Goal: Task Accomplishment & Management: Complete application form

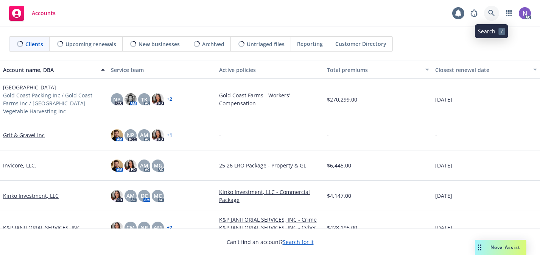
click at [489, 11] on icon at bounding box center [491, 13] width 7 height 7
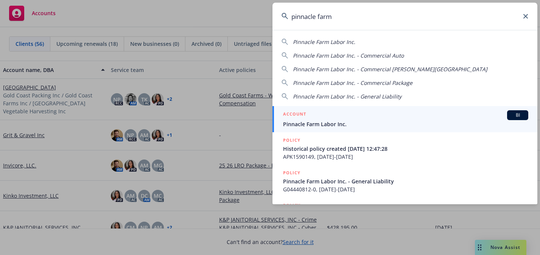
type input "pinnacle farm"
click at [396, 115] on div "ACCOUNT BI" at bounding box center [405, 115] width 245 height 10
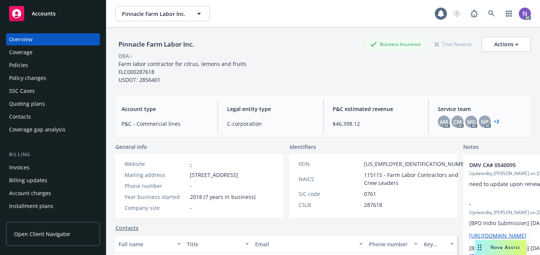
click at [73, 106] on div "Quoting plans" at bounding box center [53, 104] width 88 height 12
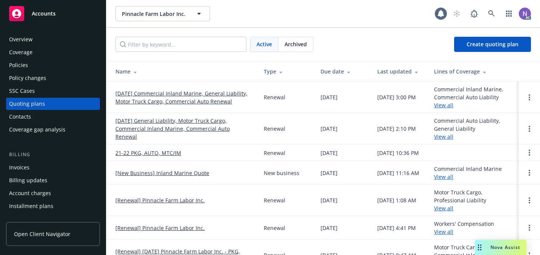
click at [176, 90] on link "12/07/25 Commercial Inland Marine, General Liability, Motor Truck Cargo, Commer…" at bounding box center [183, 97] width 136 height 16
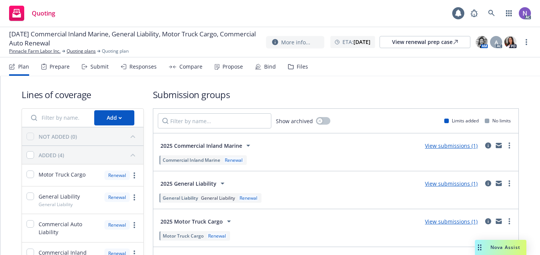
click at [68, 64] on div "Prepare" at bounding box center [60, 67] width 20 height 6
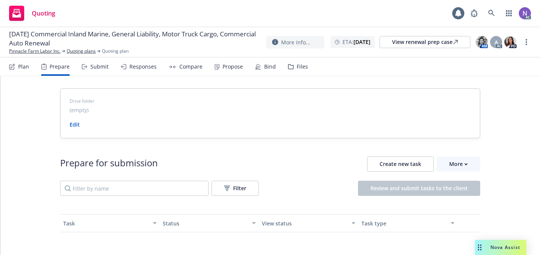
click at [451, 171] on div "Prepare for submission Create new task More Filter Review and submit tasks to t…" at bounding box center [270, 175] width 420 height 39
click at [452, 169] on div "More" at bounding box center [458, 164] width 19 height 14
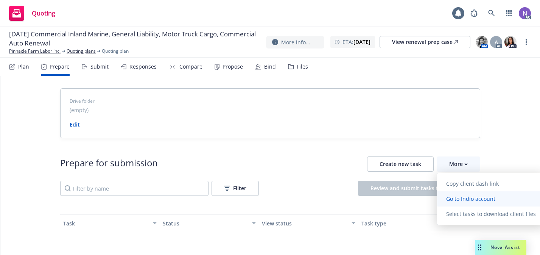
click at [462, 198] on span "Go to Indio account" at bounding box center [470, 198] width 67 height 7
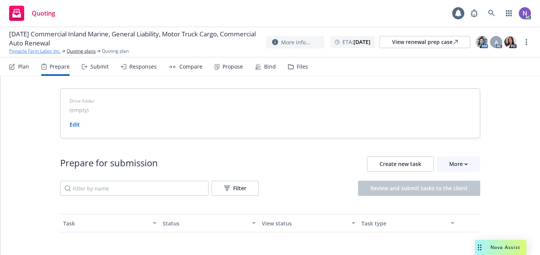
click at [47, 50] on link "Pinnacle Farm Labor Inc." at bounding box center [34, 51] width 51 height 7
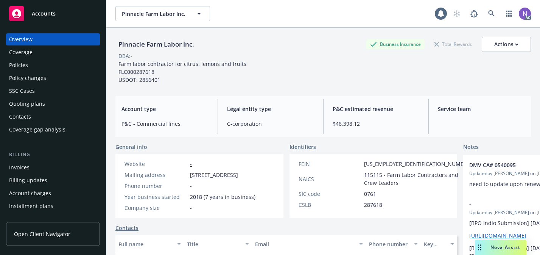
click at [73, 73] on div "Policy changes" at bounding box center [53, 78] width 88 height 12
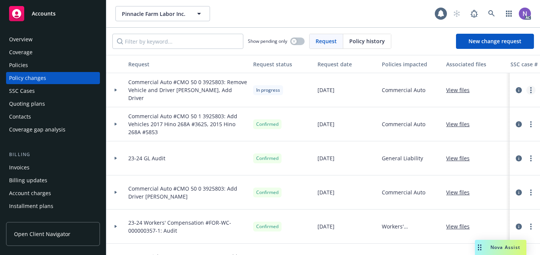
click at [532, 87] on link "more" at bounding box center [530, 89] width 9 height 9
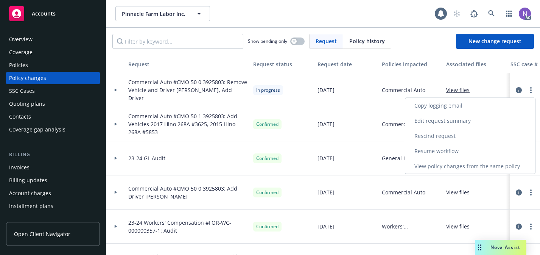
click at [501, 102] on link "Copy logging email" at bounding box center [470, 105] width 130 height 15
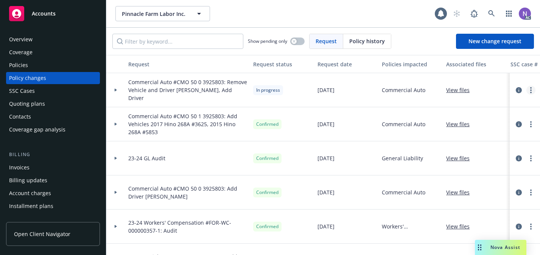
click at [532, 88] on link "more" at bounding box center [530, 89] width 9 height 9
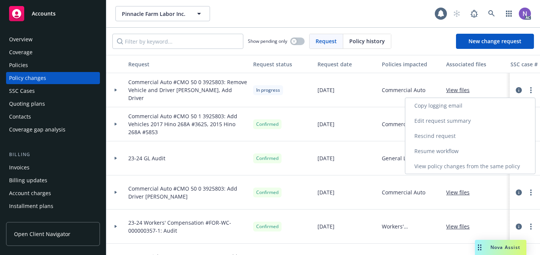
click at [495, 154] on link "Resume workflow" at bounding box center [470, 150] width 130 height 15
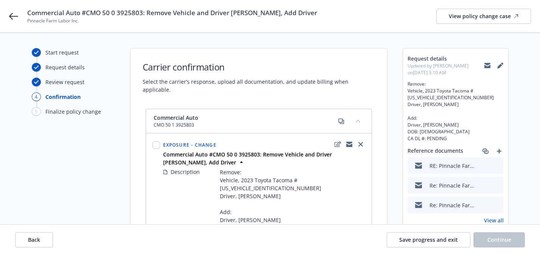
scroll to position [18, 0]
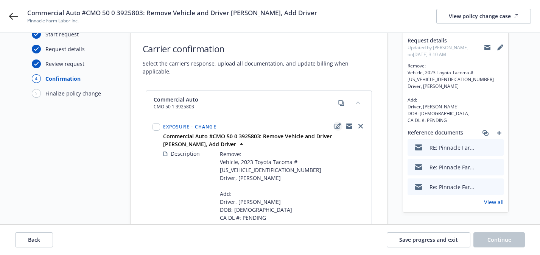
click at [335, 123] on icon "edit" at bounding box center [337, 126] width 6 height 6
select select "CHANGE"
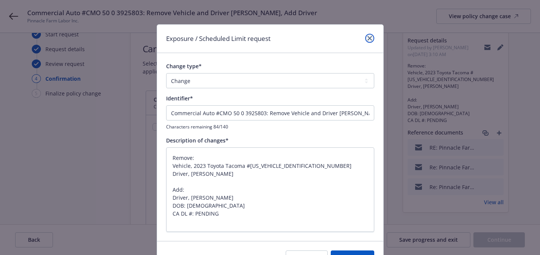
click at [371, 37] on icon "close" at bounding box center [369, 38] width 5 height 5
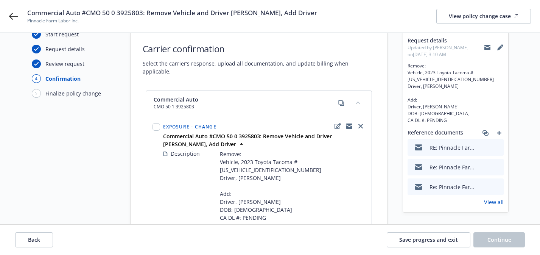
click at [500, 48] on icon at bounding box center [500, 47] width 6 height 6
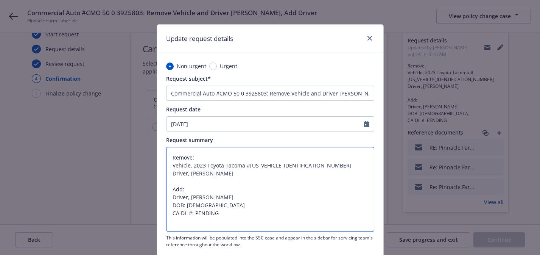
click at [212, 210] on textarea "Remove: Vehicle, 2023 Toyota Tacoma #3TMDZ5BN4PM152173 Driver, Juan Bravo Add: …" at bounding box center [270, 189] width 208 height 84
paste textarea "Y6988336"
type textarea "x"
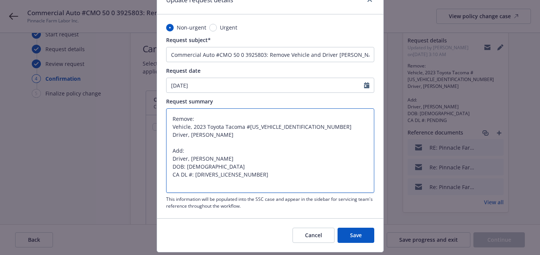
scroll to position [60, 0]
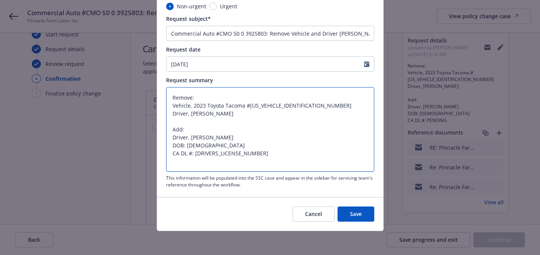
drag, startPoint x: 251, startPoint y: 155, endPoint x: 161, endPoint y: 129, distance: 94.5
click at [161, 129] on div "Non-urgent Urgent Request subject* Commercial Auto #CMO 50 0 3925803: Remove Ve…" at bounding box center [270, 94] width 226 height 203
type textarea "Remove: Vehicle, 2023 Toyota Tacoma #3TMDZ5BN4PM152173 Driver, Juan Bravo Add: …"
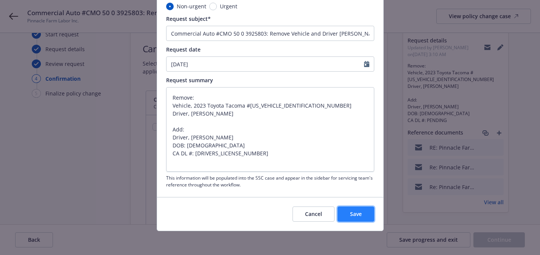
click at [354, 213] on span "Save" at bounding box center [356, 213] width 12 height 7
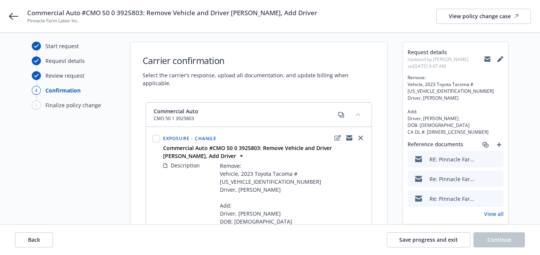
scroll to position [50, 0]
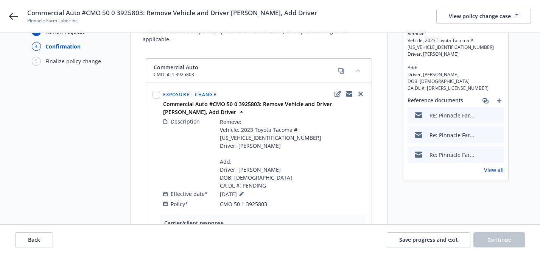
click at [336, 91] on icon "edit" at bounding box center [337, 94] width 6 height 6
type textarea "x"
select select "CHANGE"
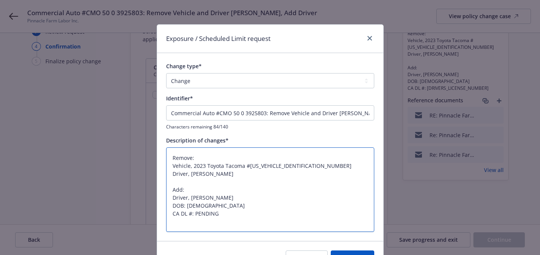
click at [213, 212] on textarea "Remove: Vehicle, 2023 Toyota Tacoma #3TMDZ5BN4PM152173 Driver, Juan Bravo Add: …" at bounding box center [270, 189] width 208 height 84
click at [231, 217] on textarea "Remove: Vehicle, 2023 Toyota Tacoma #3TMDZ5BN4PM152173 Driver, Juan Bravo Add: …" at bounding box center [270, 189] width 208 height 84
drag, startPoint x: 231, startPoint y: 217, endPoint x: 157, endPoint y: 188, distance: 79.5
click at [157, 188] on div "Change type* Add Audit Change Remove Identifier* Commercial Auto #CMO 50 0 3925…" at bounding box center [270, 146] width 226 height 187
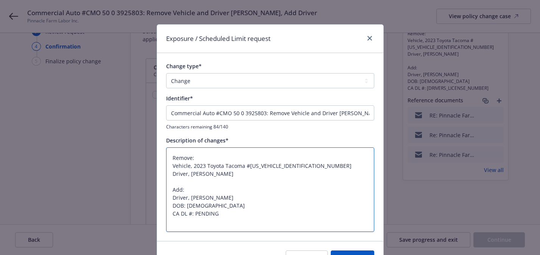
paste textarea "Y6988336"
type textarea "x"
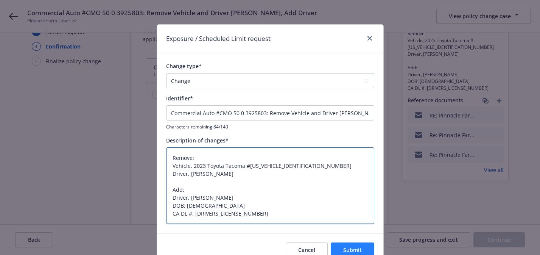
type textarea "Remove: Vehicle, 2023 Toyota Tacoma #3TMDZ5BN4PM152173 Driver, Juan Bravo Add: …"
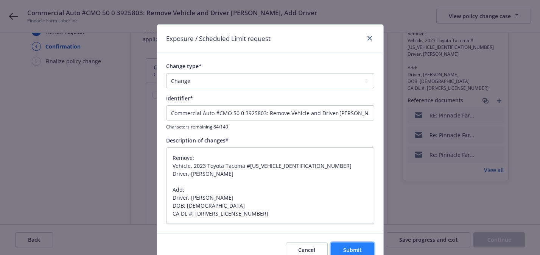
click at [351, 253] on span "Submit" at bounding box center [352, 249] width 19 height 7
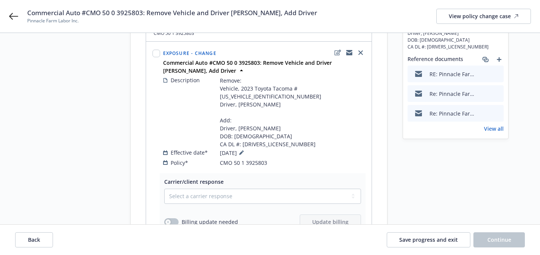
scroll to position [0, 0]
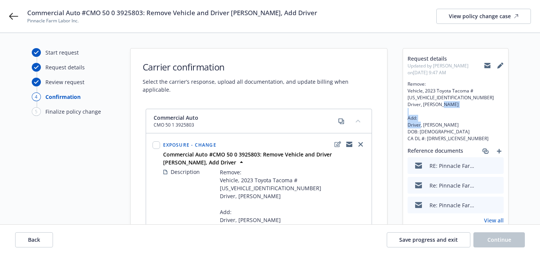
drag, startPoint x: 463, startPoint y: 123, endPoint x: 423, endPoint y: 124, distance: 40.5
click at [423, 124] on span "Remove: Vehicle, 2023 Toyota Tacoma #3TMDZ5BN4PM152173 Driver, Juan Bravo Add: …" at bounding box center [455, 111] width 96 height 61
copy span "Alejandro Valencia"
click at [497, 65] on icon at bounding box center [500, 65] width 6 height 6
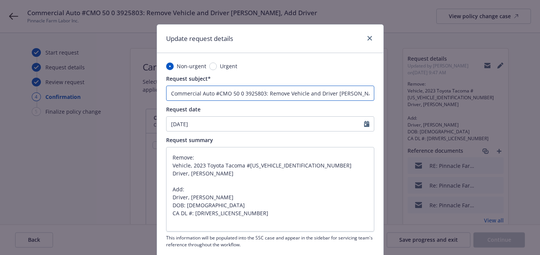
click at [358, 96] on input "Commercial Auto #CMO 50 0 3925803: Remove Vehicle and Driver Juan Bravo, Add Dr…" at bounding box center [270, 92] width 208 height 15
paste input "Alejandro Valencia"
type textarea "x"
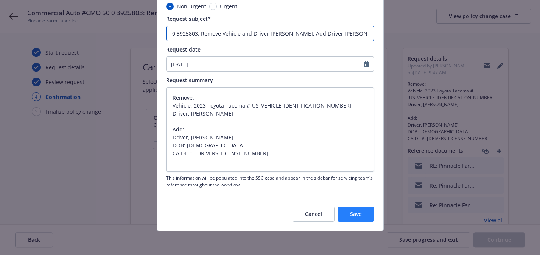
type input "Commercial Auto #CMO 50 0 3925803: Remove Vehicle and Driver Juan Bravo, Add Dr…"
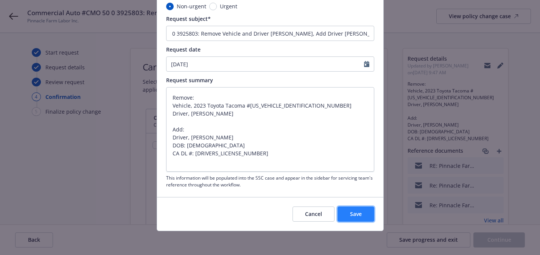
click at [361, 214] on span "Save" at bounding box center [356, 213] width 12 height 7
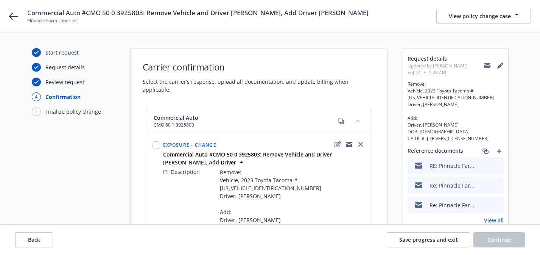
click at [483, 67] on span "Updated by Angela Marquez on 09/19/2025, 9:48 AM" at bounding box center [445, 69] width 76 height 14
click at [486, 67] on icon at bounding box center [487, 65] width 6 height 3
click at [157, 12] on span "Commercial Auto #CMO 50 0 3925803: Remove Vehicle and Driver Juan Bravo, Add Dr…" at bounding box center [197, 12] width 341 height 9
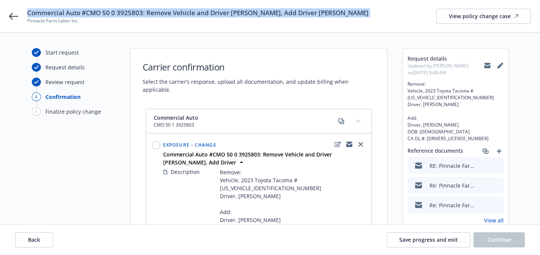
click at [157, 12] on span "Commercial Auto #CMO 50 0 3925803: Remove Vehicle and Driver Juan Bravo, Add Dr…" at bounding box center [197, 12] width 341 height 9
copy span "Commercial Auto #CMO 50 0 3925803: Remove Vehicle and Driver Juan Bravo, Add Dr…"
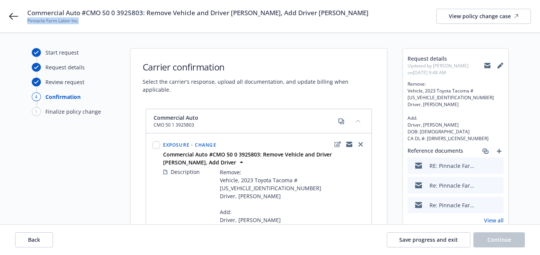
drag, startPoint x: 87, startPoint y: 22, endPoint x: 23, endPoint y: 22, distance: 64.7
click at [23, 22] on div "Commercial Auto #CMO 50 0 3925803: Remove Vehicle and Driver Juan Bravo, Add Dr…" at bounding box center [270, 16] width 540 height 33
copy span "Pinnacle Farm Labor Inc."
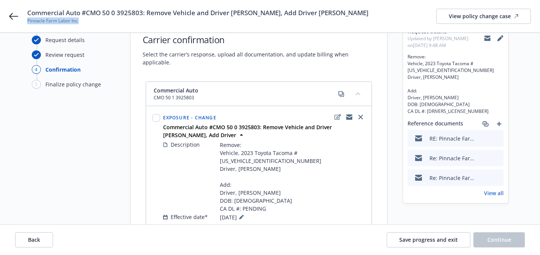
scroll to position [36, 0]
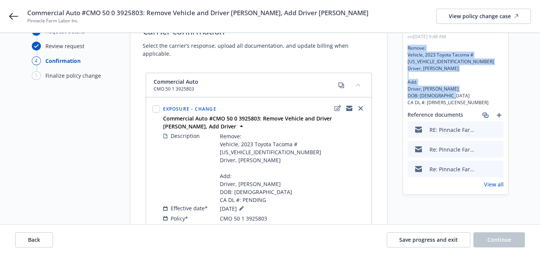
drag, startPoint x: 453, startPoint y: 104, endPoint x: 396, endPoint y: 50, distance: 78.6
click at [396, 50] on div "Start request Request details Review request 4 Confirmation 5 Finalize policy c…" at bounding box center [270, 202] width 522 height 380
copy span "Remove: Vehicle, 2023 Toyota Tacoma #3TMDZ5BN4PM152173 Driver, Juan Bravo Add: …"
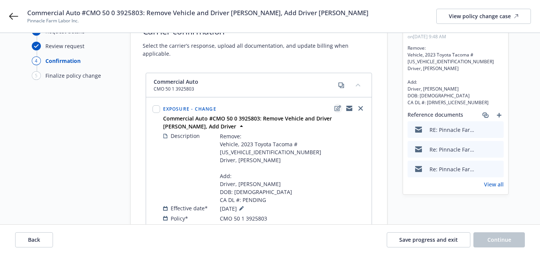
click at [338, 105] on icon "edit" at bounding box center [337, 108] width 6 height 6
type textarea "x"
select select "CHANGE"
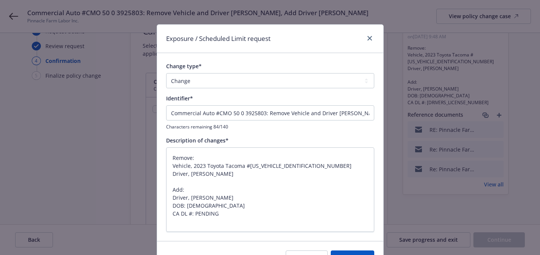
scroll to position [3, 0]
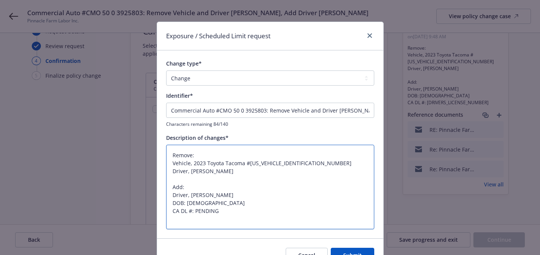
click at [273, 180] on textarea "Remove: Vehicle, 2023 Toyota Tacoma #3TMDZ5BN4PM152173 Driver, Juan Bravo Add: …" at bounding box center [270, 186] width 208 height 84
paste textarea "Y6988336"
type textarea "x"
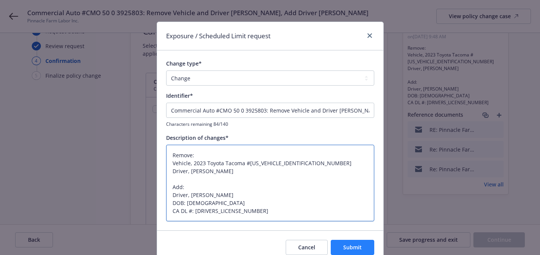
type textarea "Remove: Vehicle, 2023 Toyota Tacoma #3TMDZ5BN4PM152173 Driver, Juan Bravo Add: …"
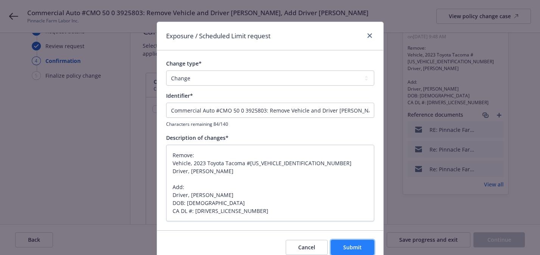
click at [352, 247] on span "Submit" at bounding box center [352, 246] width 19 height 7
type textarea "x"
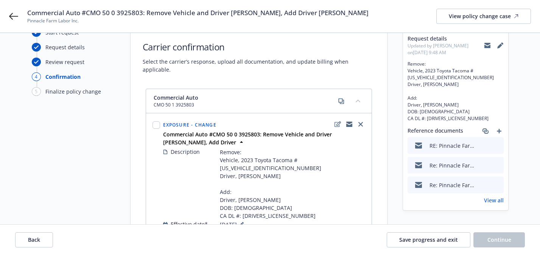
scroll to position [4, 0]
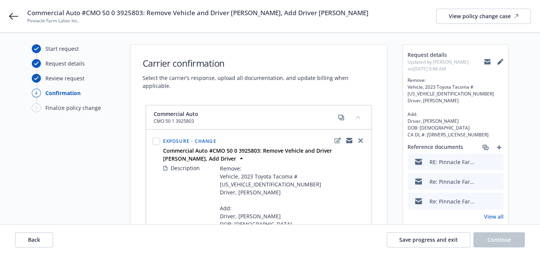
click at [484, 60] on icon at bounding box center [487, 62] width 6 height 6
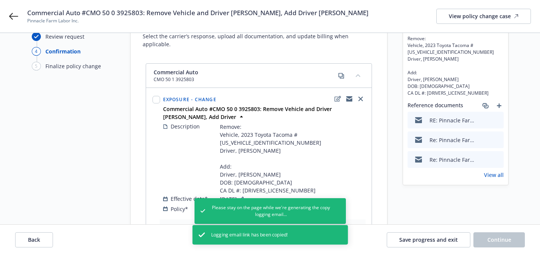
scroll to position [59, 0]
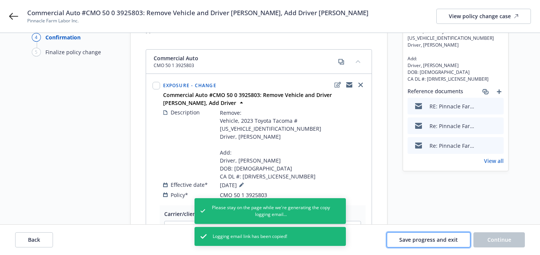
click at [446, 236] on span "Save progress and exit" at bounding box center [428, 239] width 59 height 7
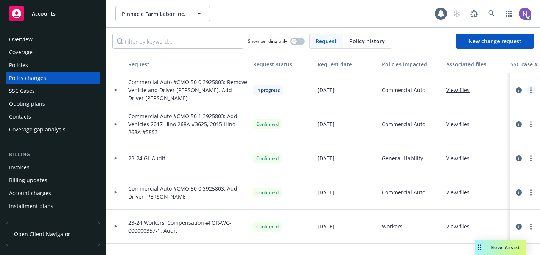
click at [529, 92] on link "more" at bounding box center [530, 89] width 9 height 9
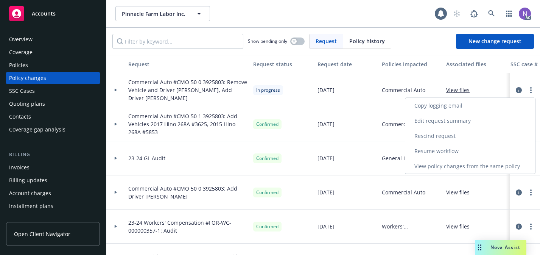
click at [486, 149] on link "Resume workflow" at bounding box center [470, 150] width 130 height 15
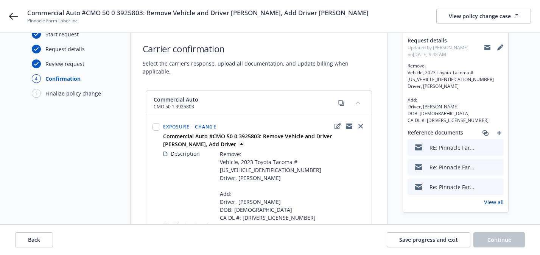
scroll to position [22, 0]
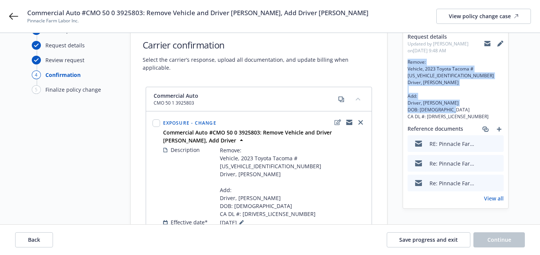
drag, startPoint x: 448, startPoint y: 116, endPoint x: 407, endPoint y: 62, distance: 67.4
click at [407, 62] on div "Request details Updated by Angela Marquez on 09/19/2025, 9:48 AM Remove: Vehicl…" at bounding box center [455, 117] width 105 height 182
copy span "Remove: Vehicle, 2023 Toyota Tacoma #3TMDZ5BN4PM152173 Driver, Juan Bravo Add: …"
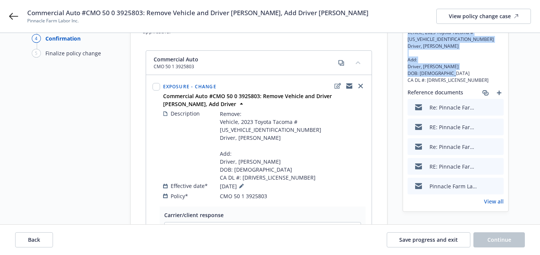
scroll to position [0, 0]
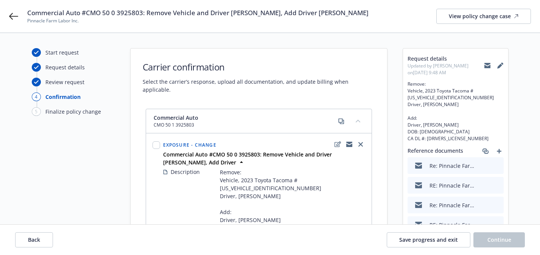
click at [245, 205] on span "Remove: Vehicle, 2023 Toyota Tacoma #3TMDZ5BN4PM152173 Driver, Juan Bravo Add: …" at bounding box center [292, 203] width 145 height 71
copy span "Alejandro"
drag, startPoint x: 443, startPoint y: 132, endPoint x: 420, endPoint y: 134, distance: 23.2
click at [420, 134] on span "Remove: Vehicle, 2023 Toyota Tacoma #3TMDZ5BN4PM152173 Driver, Juan Bravo Add: …" at bounding box center [455, 111] width 96 height 61
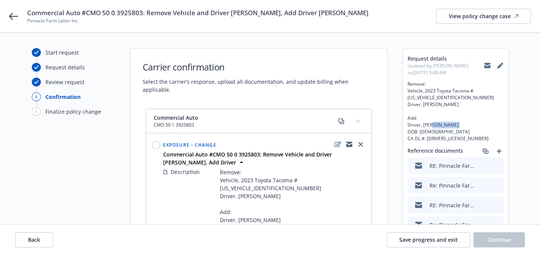
copy span "09/26/2003"
click at [443, 141] on span "Remove: Vehicle, 2023 Toyota Tacoma #3TMDZ5BN4PM152173 Driver, Juan Bravo Add: …" at bounding box center [455, 111] width 96 height 61
click at [437, 139] on span "Remove: Vehicle, 2023 Toyota Tacoma #3TMDZ5BN4PM152173 Driver, Juan Bravo Add: …" at bounding box center [455, 111] width 96 height 61
copy span "Y6988336"
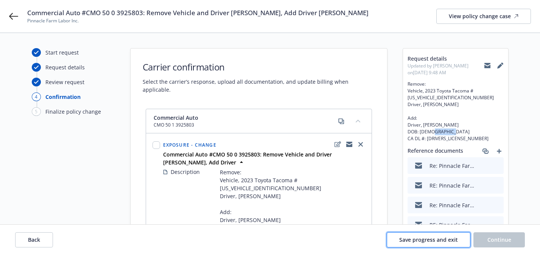
click at [403, 242] on span "Save progress and exit" at bounding box center [428, 239] width 59 height 7
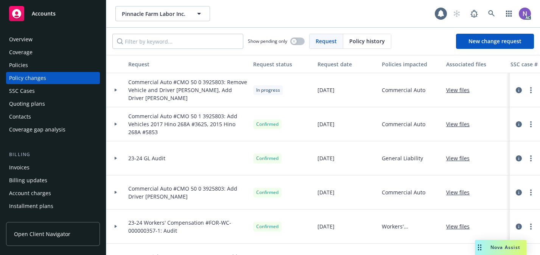
click at [84, 105] on div "Quoting plans" at bounding box center [53, 104] width 88 height 12
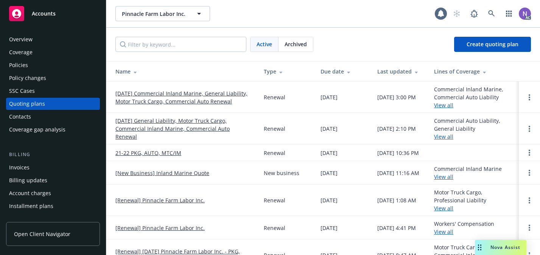
click at [228, 92] on link "12/07/25 Commercial Inland Marine, General Liability, Motor Truck Cargo, Commer…" at bounding box center [183, 97] width 136 height 16
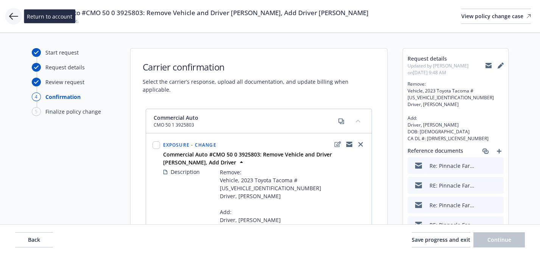
click at [11, 15] on icon at bounding box center [13, 16] width 9 height 7
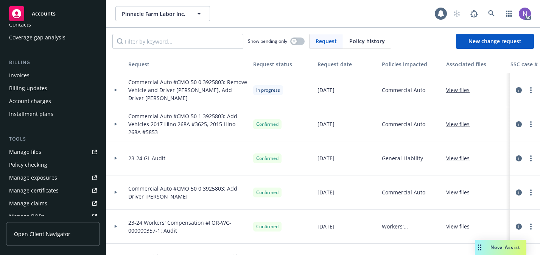
scroll to position [93, 0]
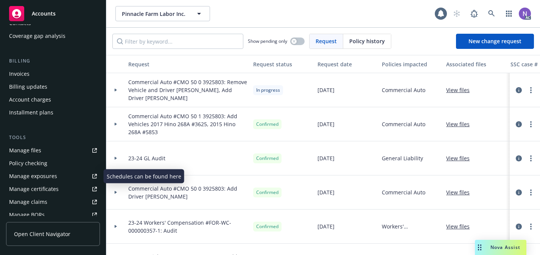
click at [72, 172] on link "Manage exposures" at bounding box center [53, 176] width 94 height 12
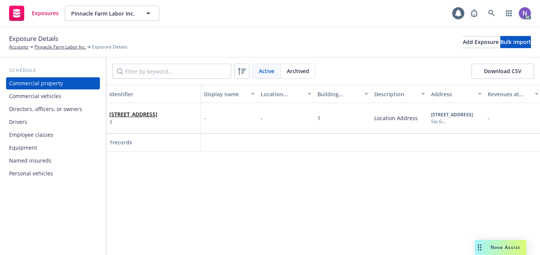
click at [49, 123] on div "Drivers" at bounding box center [53, 122] width 88 height 12
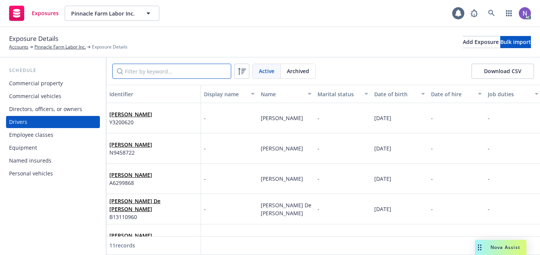
click at [192, 76] on input "Filter by keyword..." at bounding box center [171, 71] width 119 height 15
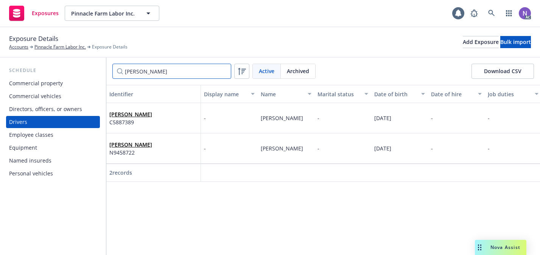
type input "[PERSON_NAME]"
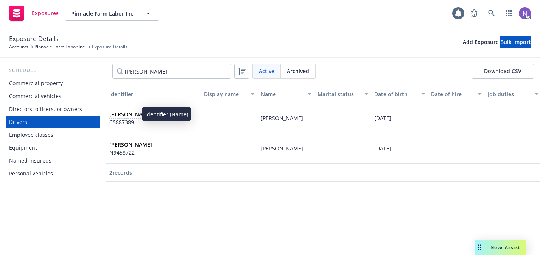
click at [132, 113] on link "[PERSON_NAME]" at bounding box center [130, 113] width 43 height 7
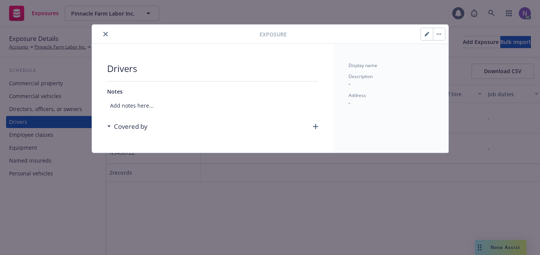
click at [422, 35] on button "button" at bounding box center [427, 34] width 12 height 12
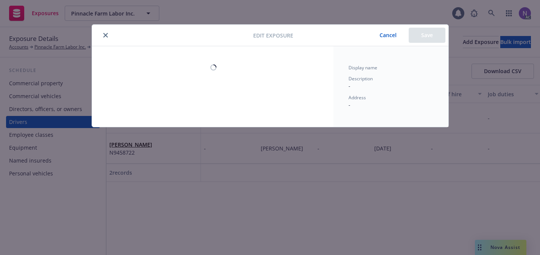
select select "CA"
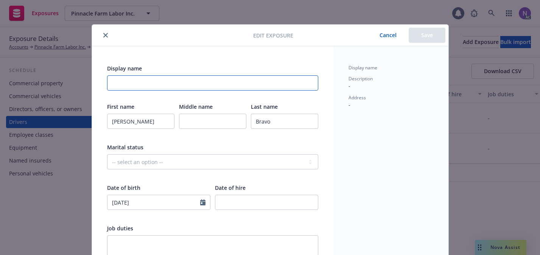
click at [243, 82] on input "Display name" at bounding box center [212, 82] width 211 height 15
click at [243, 82] on input "Removed: 09/19/2025" at bounding box center [212, 82] width 211 height 15
type input "Removed: 09/19/2025"
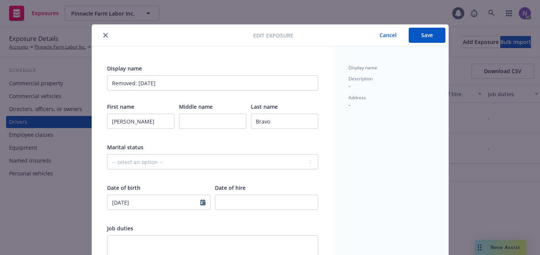
click at [428, 42] on button "Save" at bounding box center [426, 35] width 37 height 15
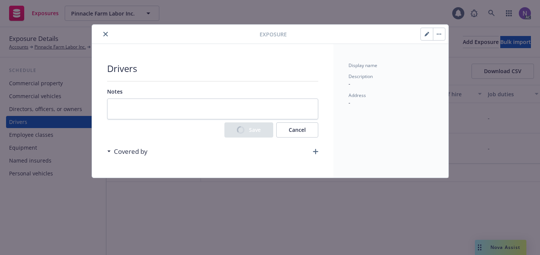
click at [436, 40] on div at bounding box center [432, 34] width 25 height 13
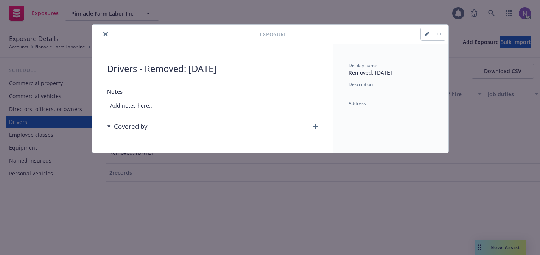
click at [435, 35] on button "button" at bounding box center [439, 34] width 12 height 12
click at [433, 54] on link "Archive" at bounding box center [454, 54] width 43 height 15
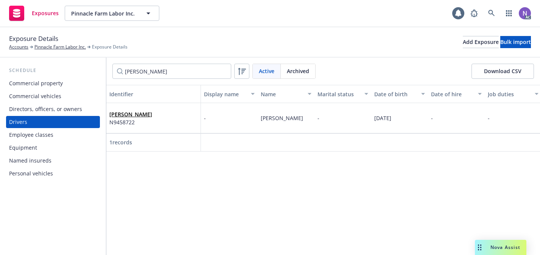
click at [84, 99] on div "Commercial vehicles" at bounding box center [53, 96] width 88 height 12
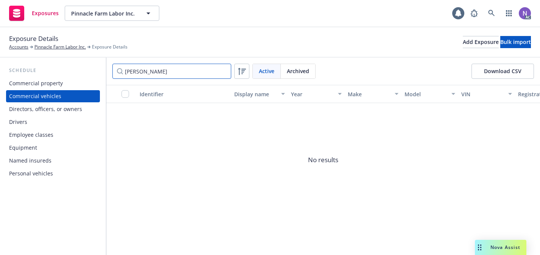
click at [151, 74] on input "juan" at bounding box center [171, 71] width 119 height 15
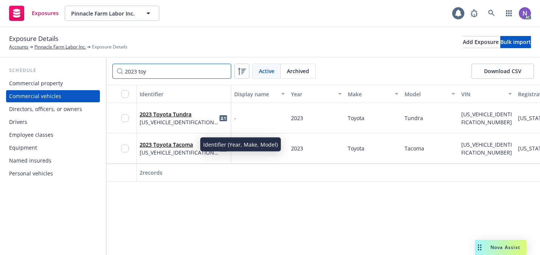
type input "2023 toy"
click at [169, 144] on link "2023 Toyota Tacoma" at bounding box center [166, 144] width 53 height 7
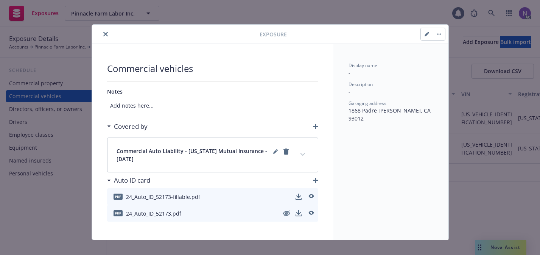
click at [423, 37] on button "button" at bounding box center [427, 34] width 12 height 12
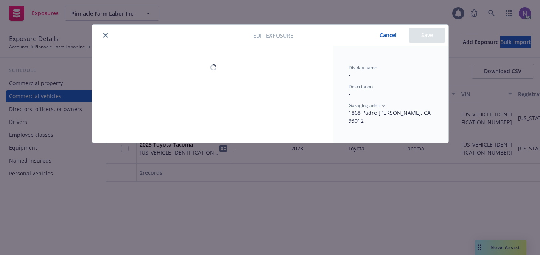
select select "CA"
select select "COMMERCIAL"
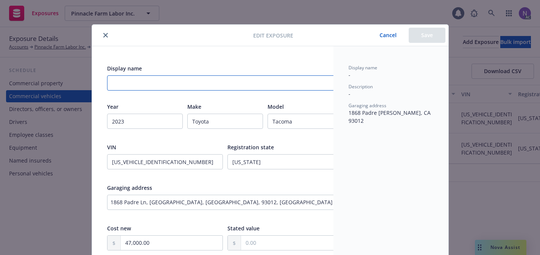
click at [232, 83] on input "Display name" at bounding box center [225, 82] width 236 height 15
paste input "Removed: 09/19/2025"
type input "Removed: 09/19/2025"
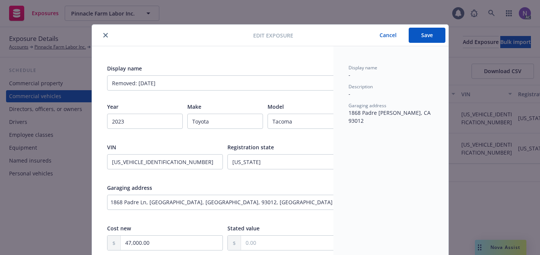
click at [429, 37] on button "Save" at bounding box center [426, 35] width 37 height 15
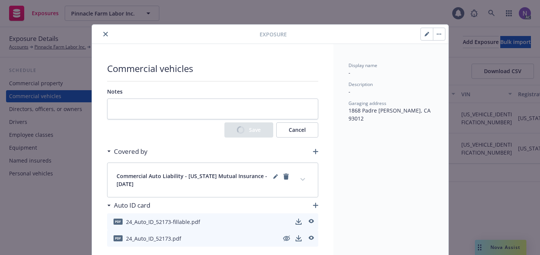
click at [437, 37] on button "button" at bounding box center [439, 34] width 12 height 12
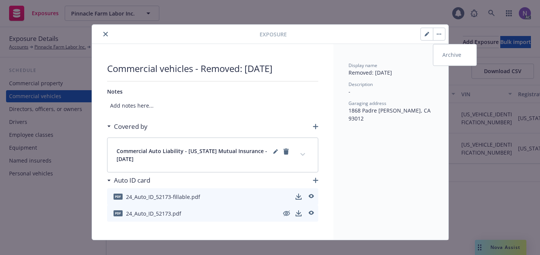
click at [445, 54] on link "Archive" at bounding box center [454, 54] width 43 height 15
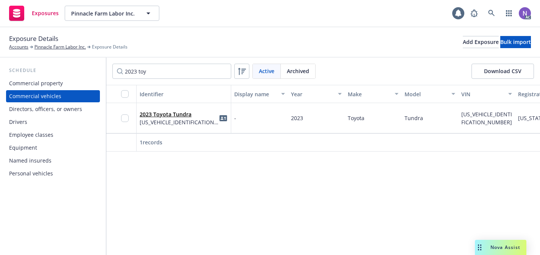
click at [49, 118] on div "Drivers" at bounding box center [53, 122] width 88 height 12
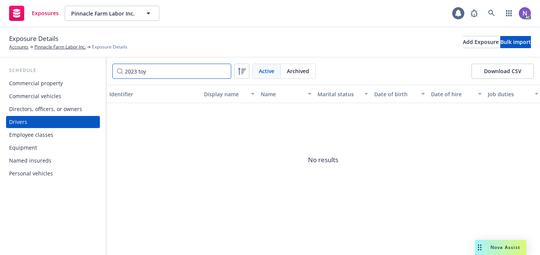
click at [225, 70] on input "2023 toy" at bounding box center [171, 71] width 119 height 15
click at [222, 71] on input "2023 toy" at bounding box center [171, 71] width 119 height 15
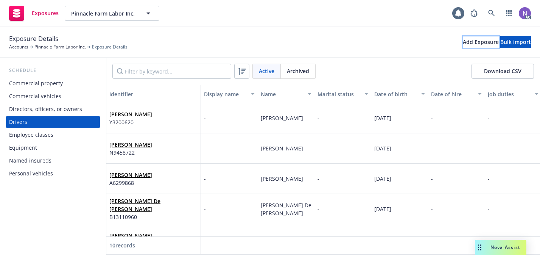
click at [463, 47] on div "Add Exposure" at bounding box center [481, 41] width 36 height 11
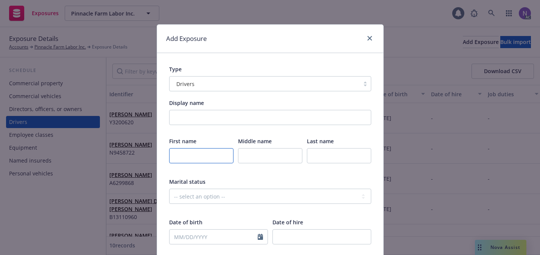
click at [204, 148] on body "Exposures Pinnacle Farm Labor Inc. Pinnacle Farm Labor Inc. 1 AC Exposure Detai…" at bounding box center [270, 127] width 540 height 255
paste input "Alejandro"
type input "Alejandro"
type input "Valencia"
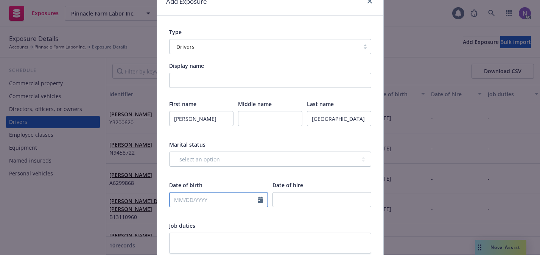
click at [217, 196] on input "text" at bounding box center [213, 199] width 88 height 14
select select "9"
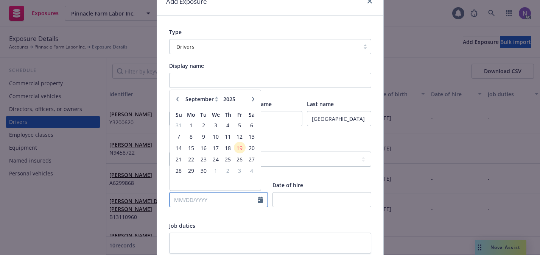
paste input "09/26/2003"
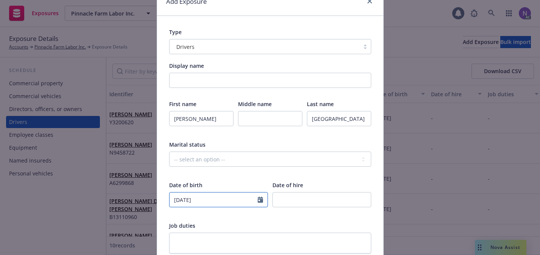
type input "09/26/2003"
click at [332, 191] on div "Date of hire" at bounding box center [321, 199] width 99 height 36
type input "2025"
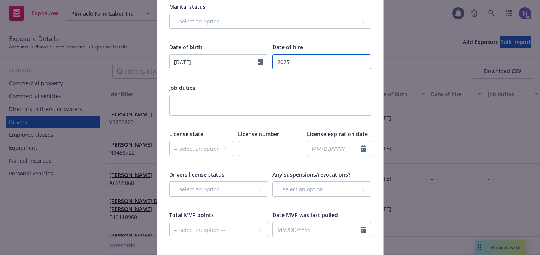
scroll to position [183, 0]
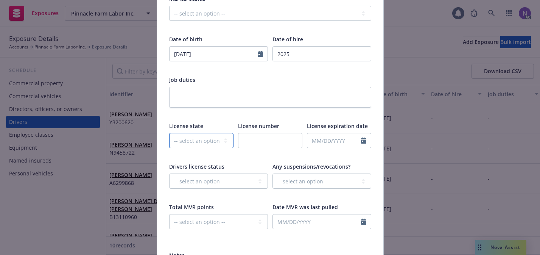
click at [219, 141] on select "-- select an option -- Alaska Alabama Arkansas American Samoa Arizona Californi…" at bounding box center [201, 140] width 64 height 15
select select "CA"
click at [169, 133] on select "-- select an option -- Alaska Alabama Arkansas American Samoa Arizona Californi…" at bounding box center [201, 140] width 64 height 15
click at [255, 147] on input "text" at bounding box center [270, 140] width 64 height 15
paste input "Y6988336"
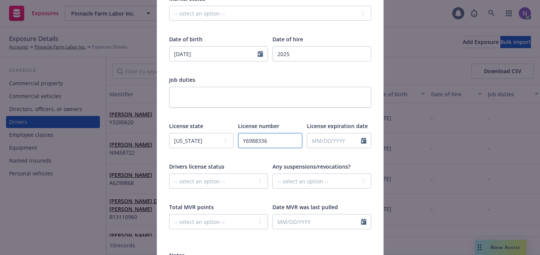
type input "Y6988336"
click at [336, 138] on input "text" at bounding box center [334, 140] width 54 height 14
select select "9"
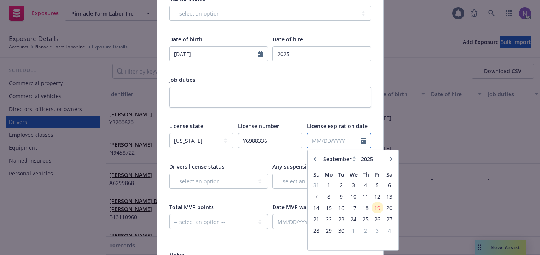
paste input "09/26/2028"
type input "09/26/2028"
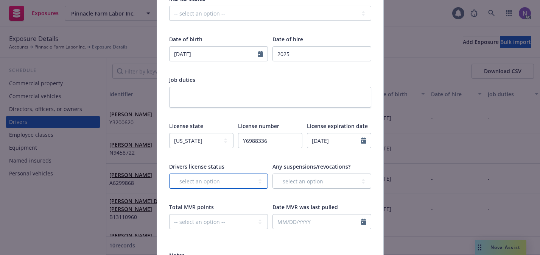
click at [207, 182] on select "-- select an option -- Cancelled Denied Disqualified Expired Invalid Limited No…" at bounding box center [218, 180] width 99 height 15
click at [169, 173] on select "-- select an option -- Cancelled Denied Disqualified Expired Invalid Limited No…" at bounding box center [218, 180] width 99 height 15
click at [218, 185] on select "-- select an option -- Cancelled Denied Disqualified Expired Invalid Limited No…" at bounding box center [218, 180] width 99 height 15
select select "VALID"
click at [169, 173] on select "-- select an option -- Cancelled Denied Disqualified Expired Invalid Limited No…" at bounding box center [218, 180] width 99 height 15
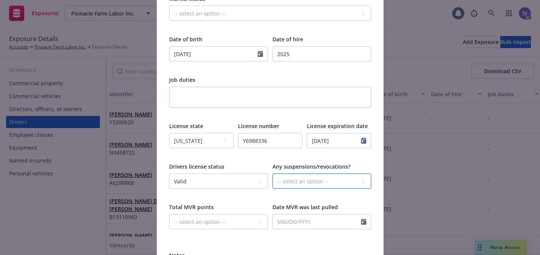
click at [285, 183] on select "-- select an option -- Unknown Yes No" at bounding box center [321, 180] width 99 height 15
select select "NO"
click at [272, 173] on select "-- select an option -- Unknown Yes No" at bounding box center [321, 180] width 99 height 15
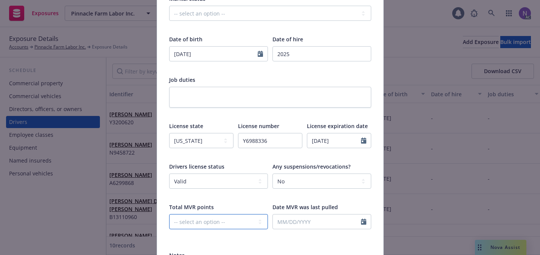
click at [216, 219] on select "-- select an option -- 0 1 2 3 4 5+ N/A" at bounding box center [218, 221] width 99 height 15
select select "ZERO"
click at [169, 214] on select "-- select an option -- 0 1 2 3 4 5+ N/A" at bounding box center [218, 221] width 99 height 15
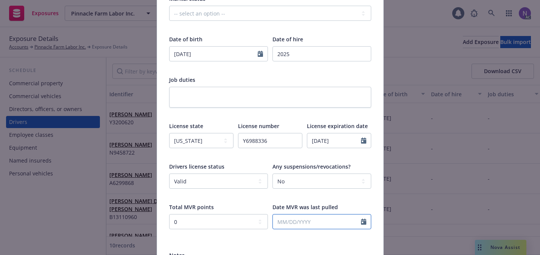
click at [295, 218] on input "text" at bounding box center [317, 221] width 88 height 14
select select "9"
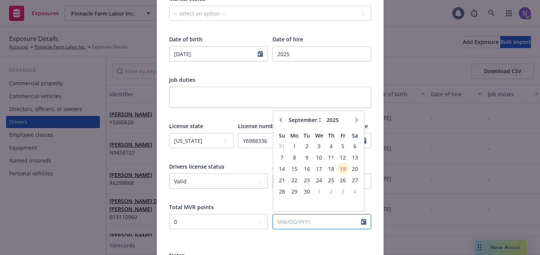
paste input "09/19/2025"
type input "09/19/2025"
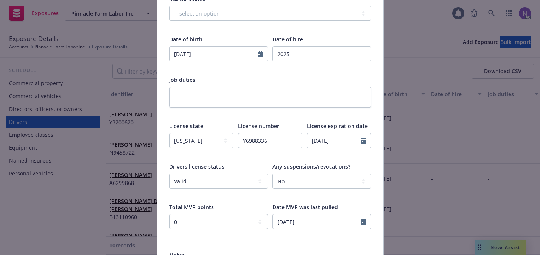
click at [285, 236] on div at bounding box center [321, 235] width 99 height 7
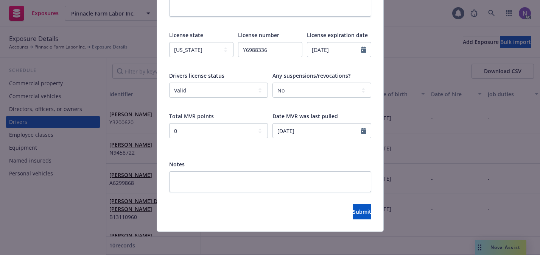
scroll to position [275, 0]
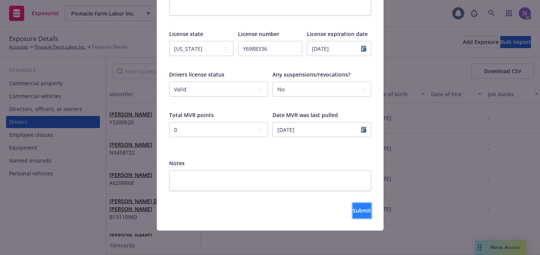
click at [352, 214] on button "Submit" at bounding box center [361, 210] width 19 height 15
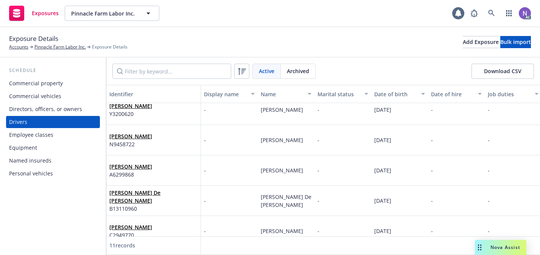
scroll to position [0, 0]
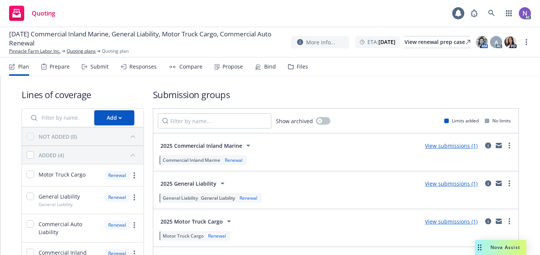
click at [296, 67] on div "Files" at bounding box center [301, 67] width 11 height 6
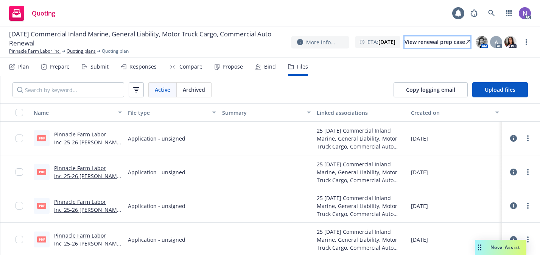
click at [411, 40] on div "View renewal prep case" at bounding box center [437, 41] width 66 height 11
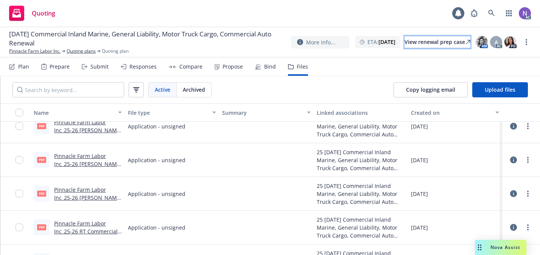
scroll to position [102, 0]
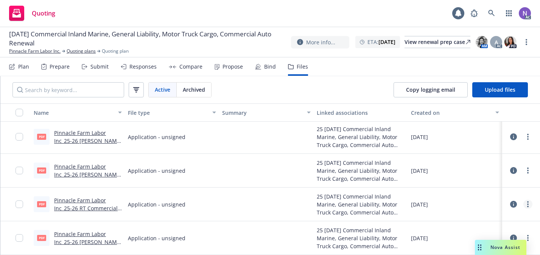
click at [528, 203] on link "more" at bounding box center [527, 203] width 9 height 9
click at [498, 146] on link "Archive" at bounding box center [493, 142] width 75 height 15
click at [500, 90] on span "Upload files" at bounding box center [499, 89] width 31 height 7
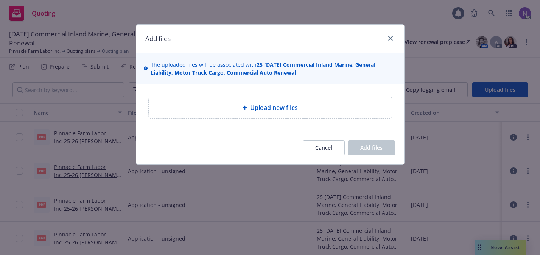
click at [338, 104] on div "Upload new files" at bounding box center [270, 107] width 231 height 9
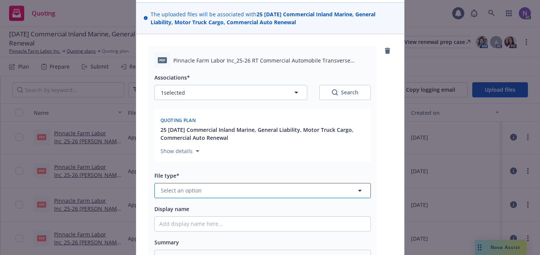
click at [214, 188] on button "Select an option" at bounding box center [262, 190] width 216 height 15
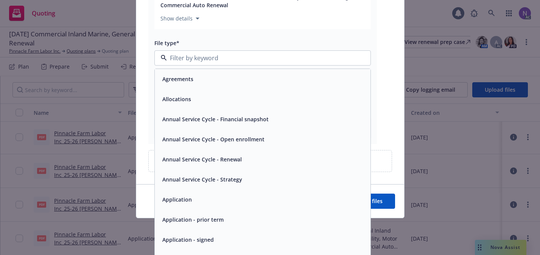
scroll to position [186, 0]
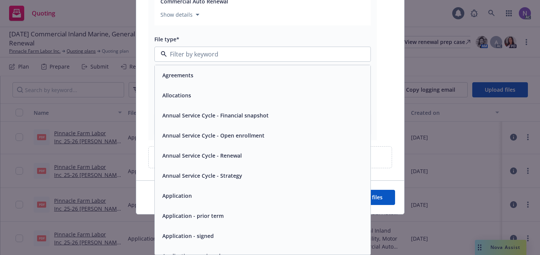
click at [219, 196] on div "Application" at bounding box center [262, 195] width 206 height 11
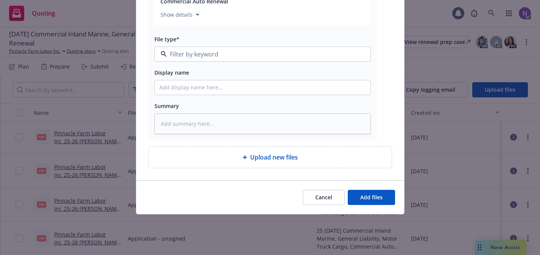
type textarea "x"
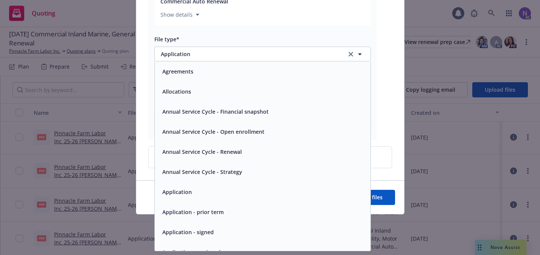
scroll to position [170, 0]
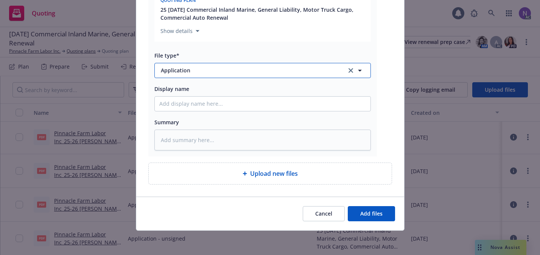
click at [310, 71] on span "Application" at bounding box center [248, 70] width 175 height 8
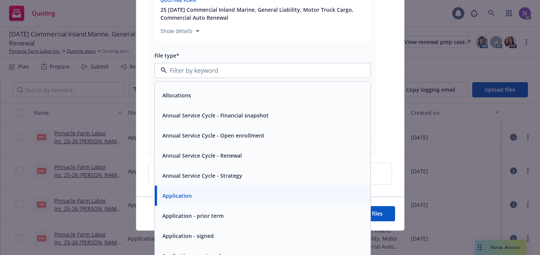
scroll to position [36, 0]
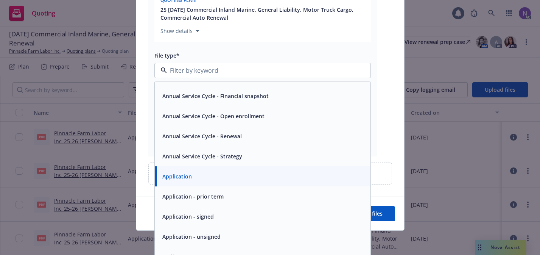
click at [275, 213] on div "Application - signed" at bounding box center [262, 216] width 206 height 11
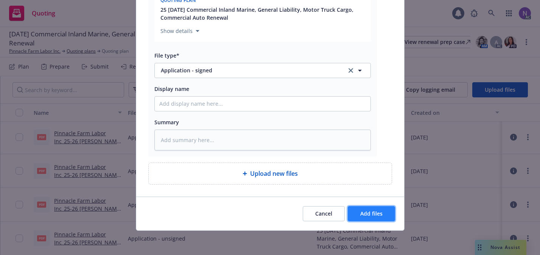
click at [357, 210] on button "Add files" at bounding box center [371, 213] width 47 height 15
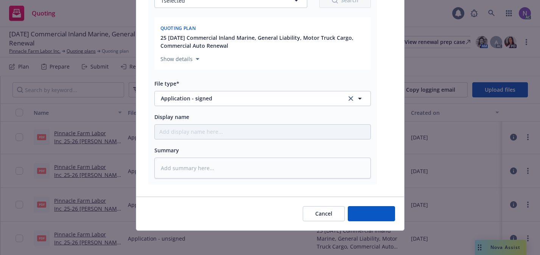
scroll to position [68, 0]
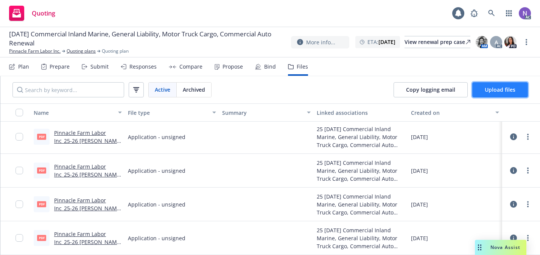
click at [477, 92] on button "Upload files" at bounding box center [500, 89] width 56 height 15
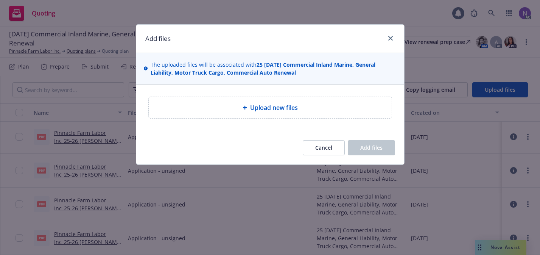
click at [278, 103] on span "Upload new files" at bounding box center [274, 107] width 48 height 9
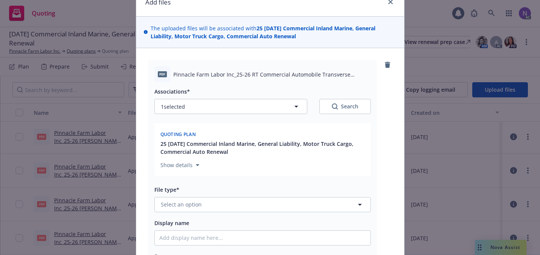
scroll to position [62, 0]
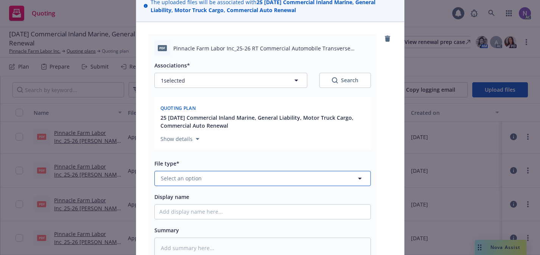
click at [259, 179] on button "Select an option" at bounding box center [262, 178] width 216 height 15
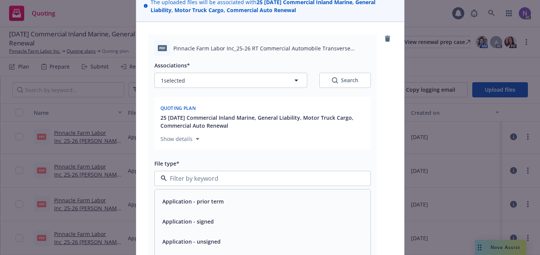
scroll to position [141, 0]
click at [248, 243] on div "Application - unsigned" at bounding box center [262, 238] width 206 height 11
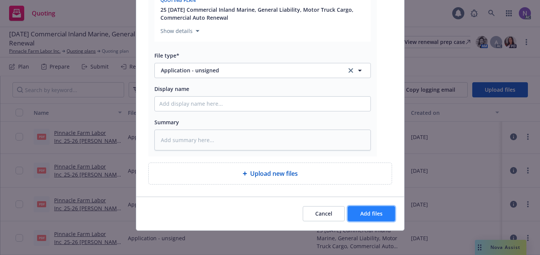
click at [378, 215] on span "Add files" at bounding box center [371, 213] width 22 height 7
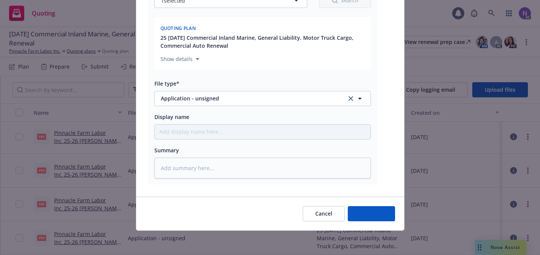
type textarea "x"
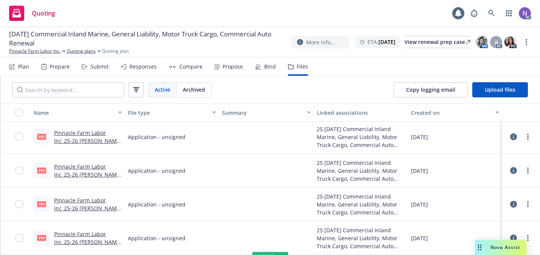
scroll to position [102, 0]
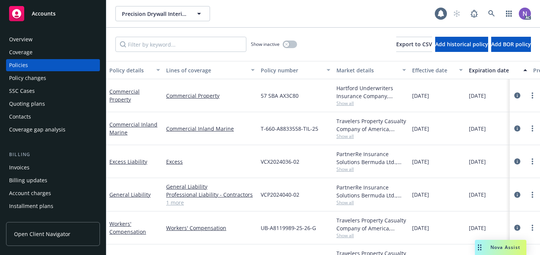
click at [58, 36] on div "Overview" at bounding box center [53, 39] width 88 height 12
